Goal: Find specific page/section: Find specific page/section

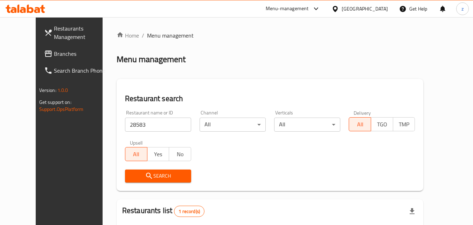
scroll to position [82, 0]
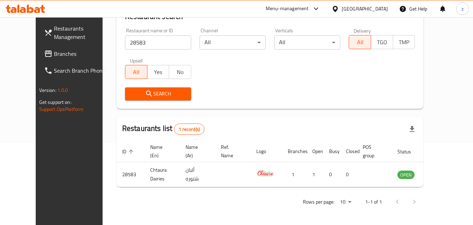
click at [342, 12] on div at bounding box center [337, 9] width 10 height 8
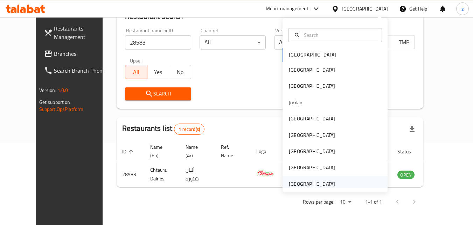
click at [310, 181] on div "[GEOGRAPHIC_DATA]" at bounding box center [312, 184] width 46 height 8
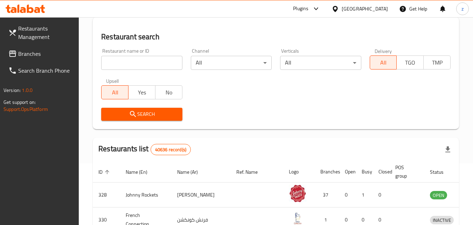
scroll to position [82, 0]
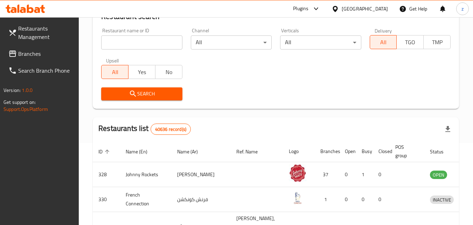
click at [133, 51] on div "Restaurant name or ID Restaurant name or ID" at bounding box center [141, 39] width 89 height 30
click at [131, 48] on input "search" at bounding box center [141, 42] width 81 height 14
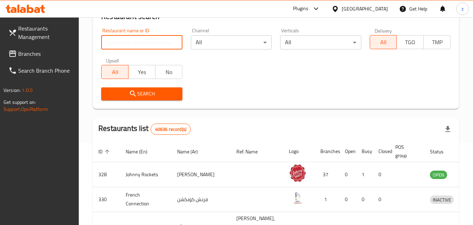
paste input "733047"
type input "733047"
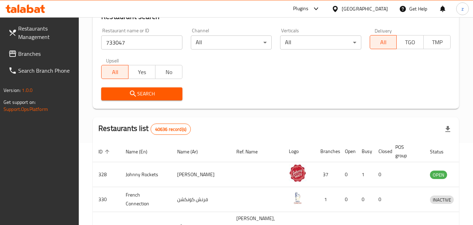
click at [156, 90] on span "Search" at bounding box center [142, 93] width 70 height 9
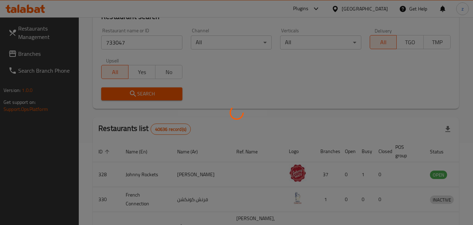
scroll to position [62, 0]
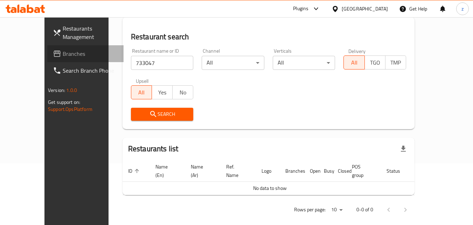
click at [63, 55] on span "Branches" at bounding box center [90, 53] width 55 height 8
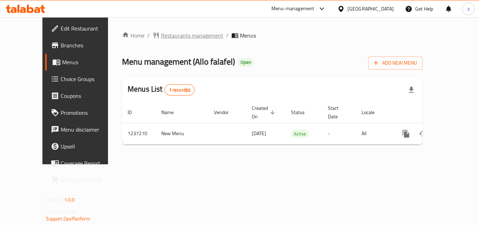
click at [161, 39] on span "Restaurants management" at bounding box center [192, 35] width 62 height 8
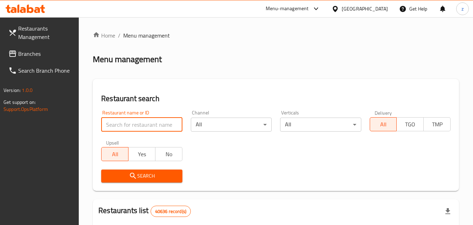
click at [139, 124] on input "search" at bounding box center [141, 124] width 81 height 14
paste input "679299"
type input "679299"
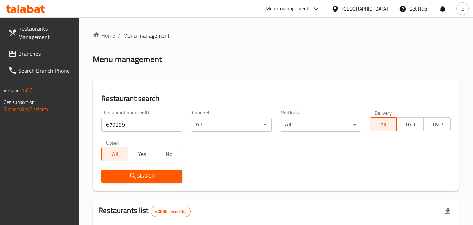
click at [143, 175] on span "Search" at bounding box center [142, 175] width 70 height 9
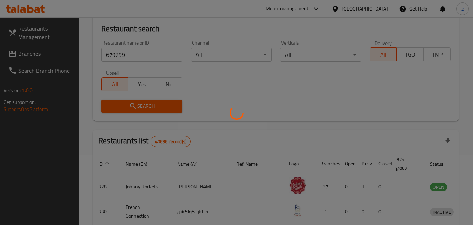
scroll to position [70, 0]
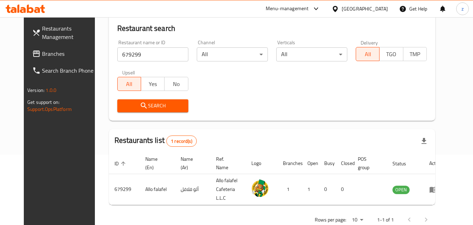
click at [373, 12] on div "United Arab Emirates" at bounding box center [365, 9] width 46 height 8
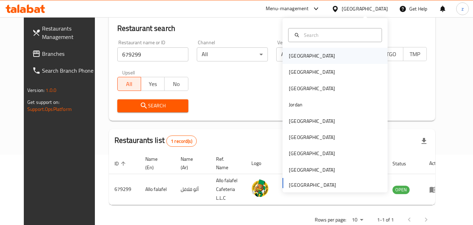
click at [310, 58] on div "Bahrain" at bounding box center [335, 56] width 105 height 16
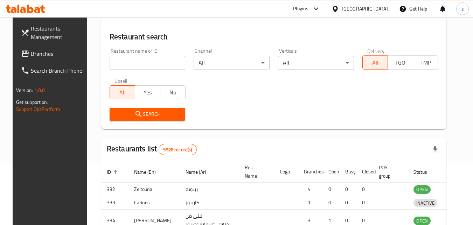
scroll to position [70, 0]
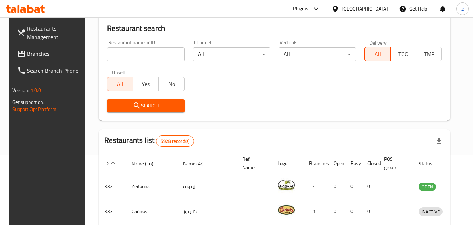
click at [34, 58] on span "Branches" at bounding box center [54, 53] width 55 height 8
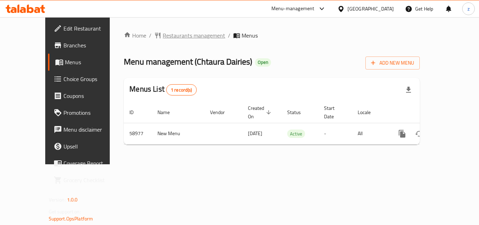
click at [163, 35] on span "Restaurants management" at bounding box center [194, 35] width 62 height 8
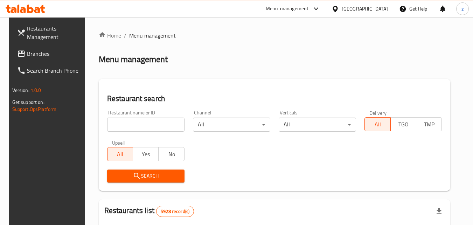
click at [137, 119] on input "search" at bounding box center [145, 124] width 77 height 14
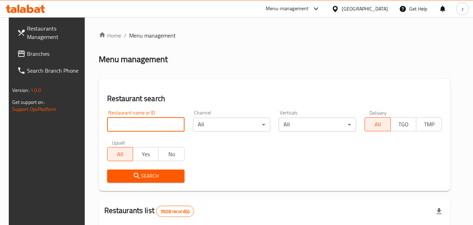
paste input "28583"
type input "28583"
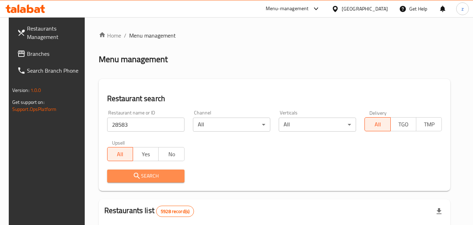
click at [145, 170] on button "Search" at bounding box center [145, 175] width 77 height 13
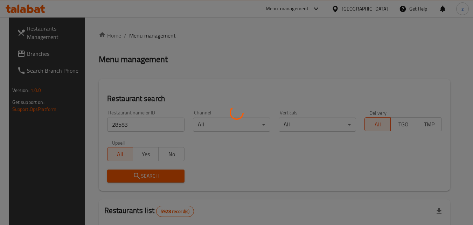
scroll to position [70, 0]
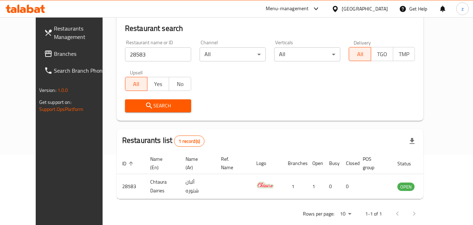
click at [376, 9] on div "[GEOGRAPHIC_DATA]" at bounding box center [365, 9] width 46 height 8
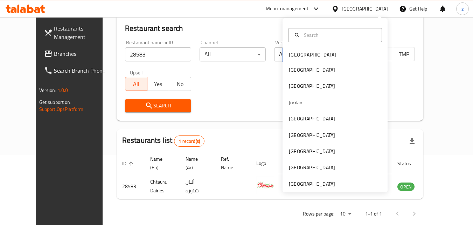
click at [372, 9] on div "[GEOGRAPHIC_DATA]" at bounding box center [365, 9] width 46 height 8
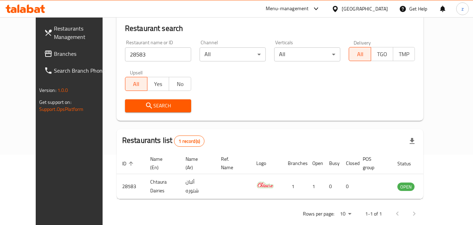
click at [373, 8] on div "[GEOGRAPHIC_DATA]" at bounding box center [365, 9] width 46 height 8
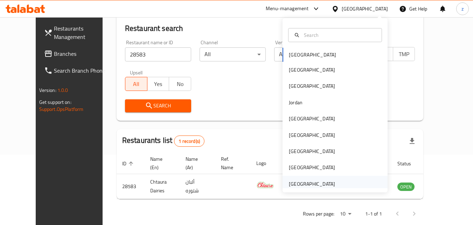
click at [325, 186] on div "[GEOGRAPHIC_DATA]" at bounding box center [312, 184] width 46 height 8
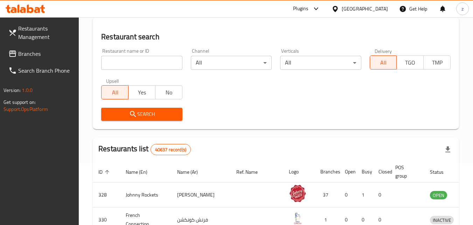
scroll to position [70, 0]
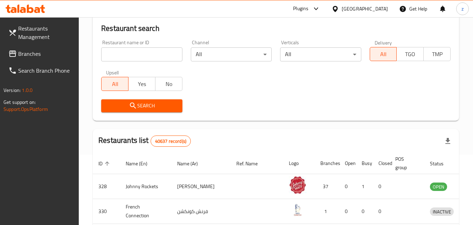
click at [30, 54] on span "Branches" at bounding box center [45, 53] width 55 height 8
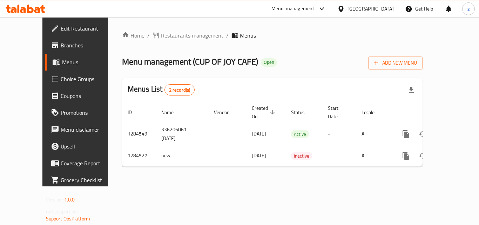
click at [161, 40] on span "Restaurants management" at bounding box center [192, 35] width 62 height 8
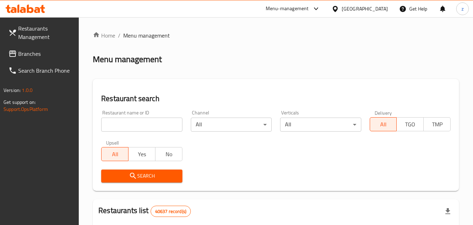
click at [136, 126] on input "search" at bounding box center [141, 124] width 81 height 14
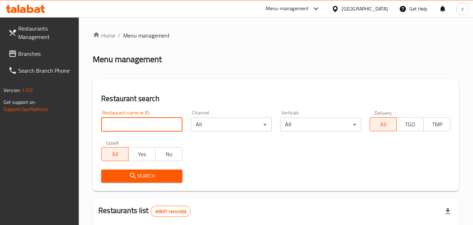
paste input "695699"
type input "695699"
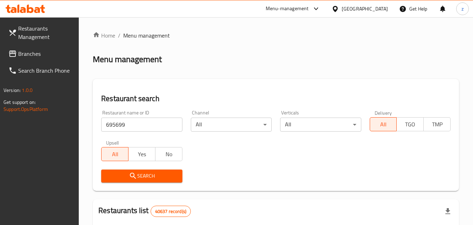
click at [148, 173] on span "Search" at bounding box center [142, 175] width 70 height 9
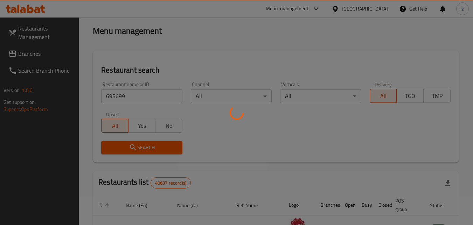
scroll to position [70, 0]
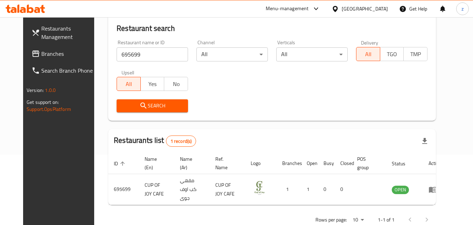
click at [344, 11] on div "[GEOGRAPHIC_DATA]" at bounding box center [365, 9] width 46 height 8
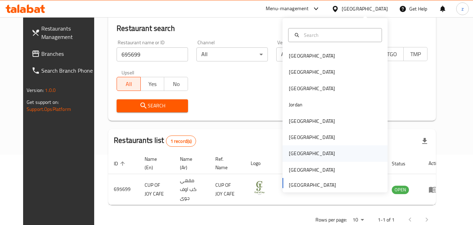
click at [301, 150] on div "[GEOGRAPHIC_DATA]" at bounding box center [311, 153] width 57 height 16
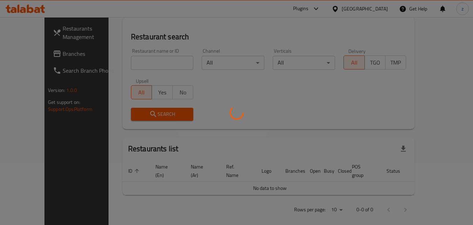
scroll to position [70, 0]
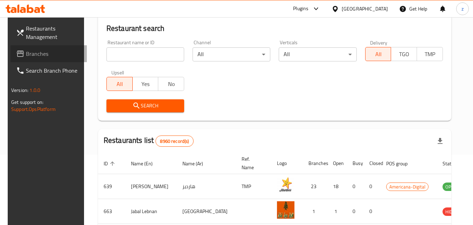
click at [26, 54] on span "Branches" at bounding box center [53, 53] width 55 height 8
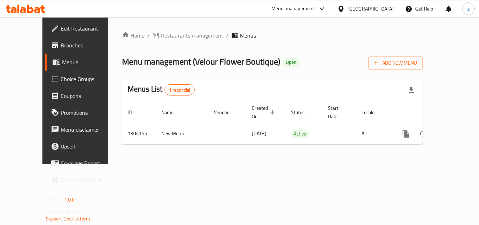
click at [170, 36] on span "Restaurants management" at bounding box center [192, 35] width 62 height 8
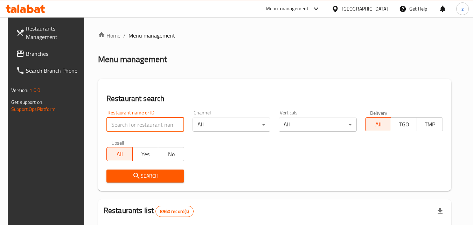
click at [143, 119] on input "search" at bounding box center [146, 124] width 78 height 14
paste input "703085"
type input "703085"
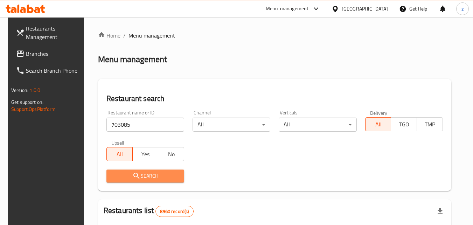
click at [145, 176] on span "Search" at bounding box center [145, 175] width 67 height 9
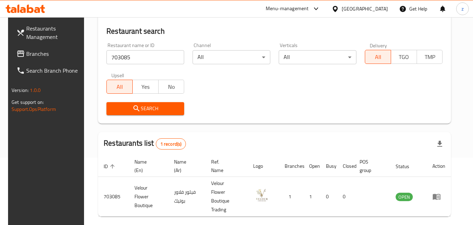
scroll to position [70, 0]
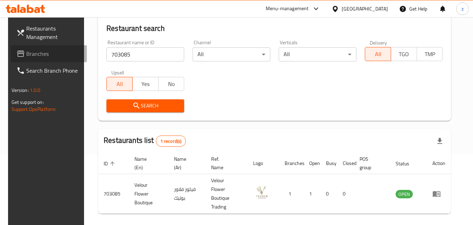
click at [26, 55] on span "Branches" at bounding box center [53, 53] width 55 height 8
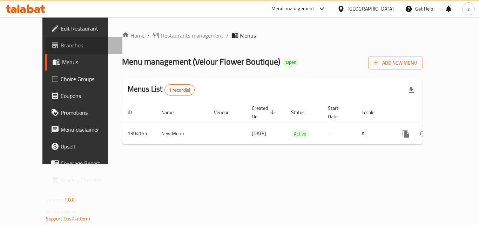
click at [61, 46] on span "Branches" at bounding box center [89, 45] width 56 height 8
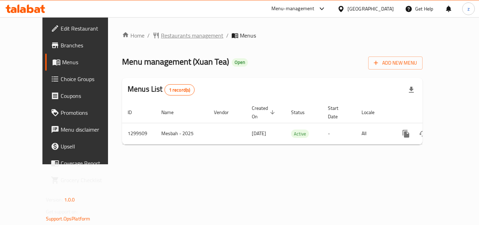
click at [161, 40] on span "Restaurants management" at bounding box center [192, 35] width 62 height 8
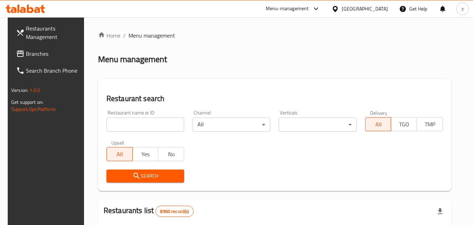
click at [139, 123] on input "search" at bounding box center [146, 124] width 78 height 14
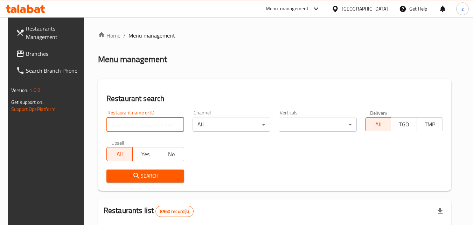
paste input "701389"
type input "701389"
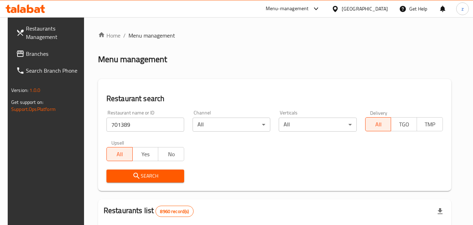
click at [137, 171] on span "Search" at bounding box center [145, 175] width 67 height 9
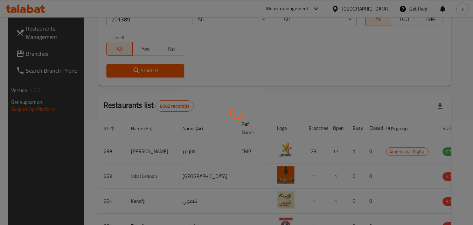
scroll to position [88, 0]
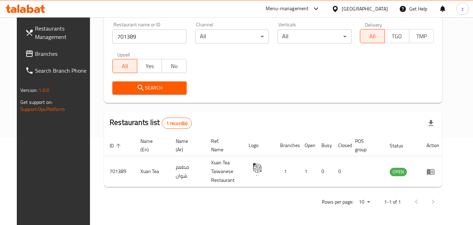
click at [382, 6] on div "[GEOGRAPHIC_DATA]" at bounding box center [365, 9] width 46 height 8
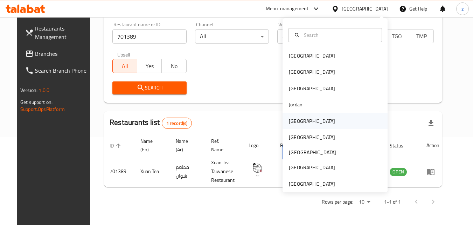
click at [301, 125] on div "Kuwait" at bounding box center [311, 121] width 57 height 16
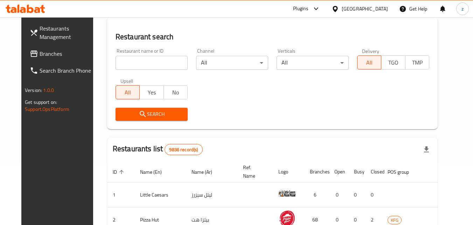
scroll to position [88, 0]
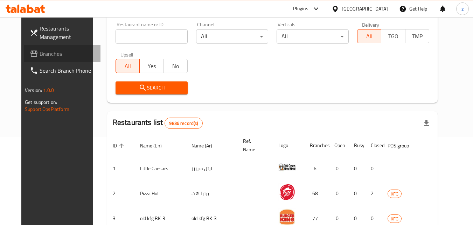
click at [40, 53] on span "Branches" at bounding box center [67, 53] width 55 height 8
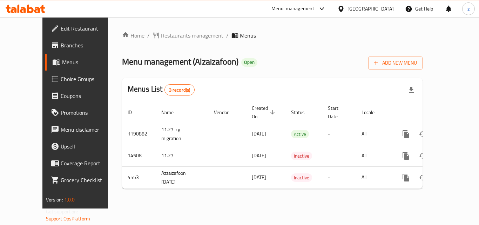
click at [161, 33] on span "Restaurants management" at bounding box center [192, 35] width 62 height 8
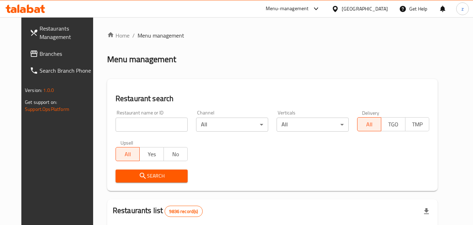
click at [134, 125] on input "search" at bounding box center [152, 124] width 72 height 14
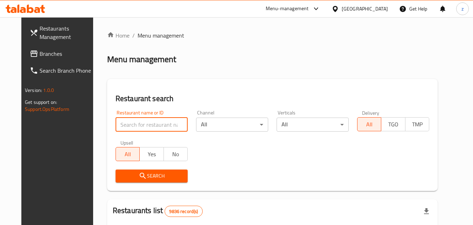
paste input "2880"
type input "2880"
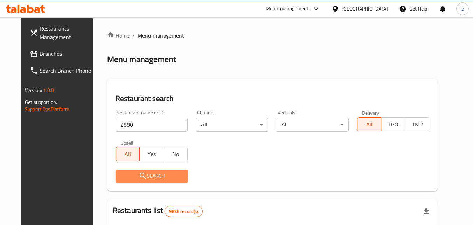
click at [140, 178] on icon "submit" at bounding box center [143, 175] width 6 height 6
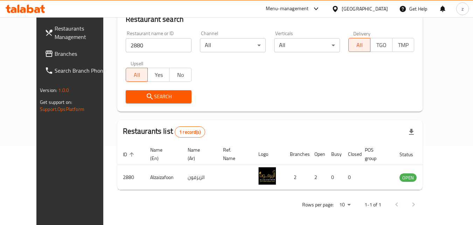
scroll to position [82, 0]
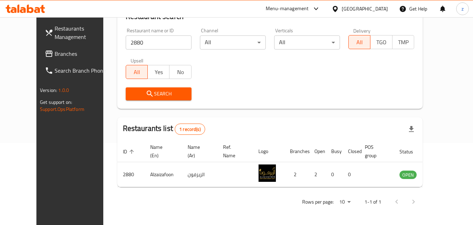
click at [55, 55] on span "Branches" at bounding box center [82, 53] width 55 height 8
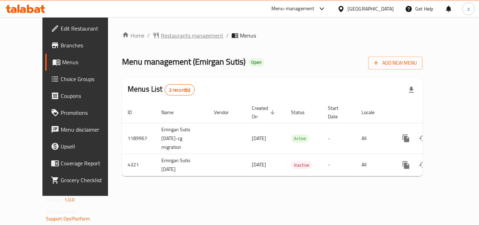
click at [174, 37] on span "Restaurants management" at bounding box center [192, 35] width 62 height 8
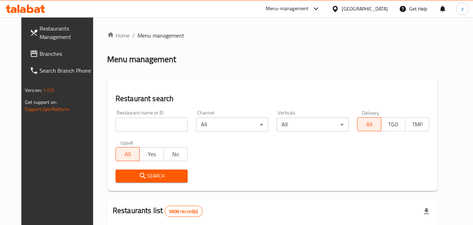
click at [163, 122] on input "search" at bounding box center [152, 124] width 72 height 14
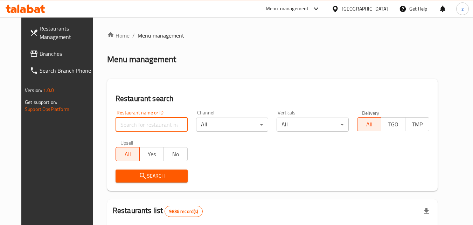
paste input "2744"
type input "2744"
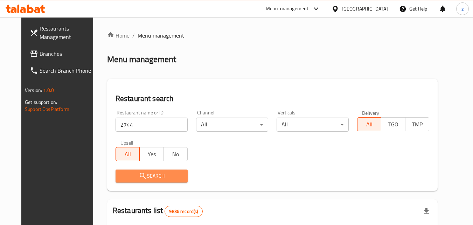
click at [168, 172] on span "Search" at bounding box center [151, 175] width 61 height 9
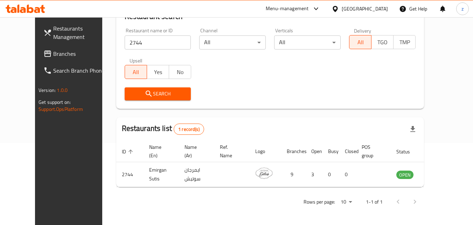
scroll to position [82, 0]
